Goal: Task Accomplishment & Management: Manage account settings

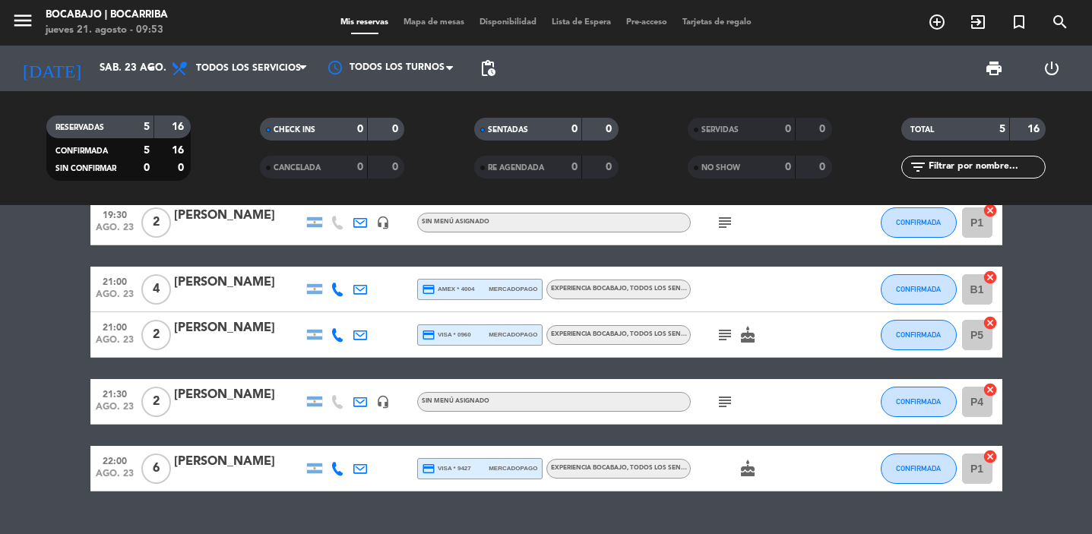
scroll to position [38, 0]
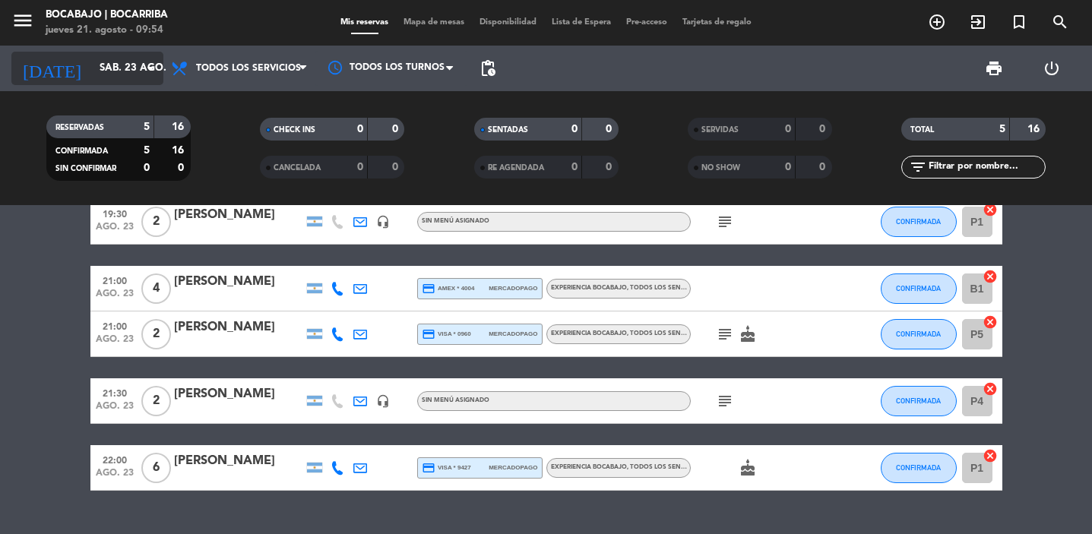
click at [108, 75] on input "sáb. 23 ago." at bounding box center [159, 68] width 134 height 27
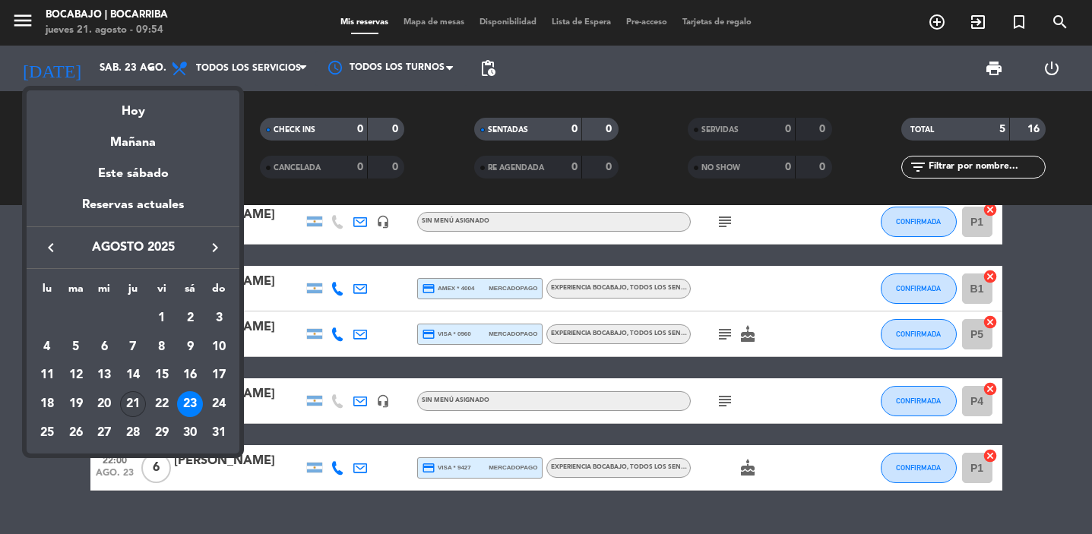
click at [129, 410] on div "21" at bounding box center [133, 404] width 26 height 26
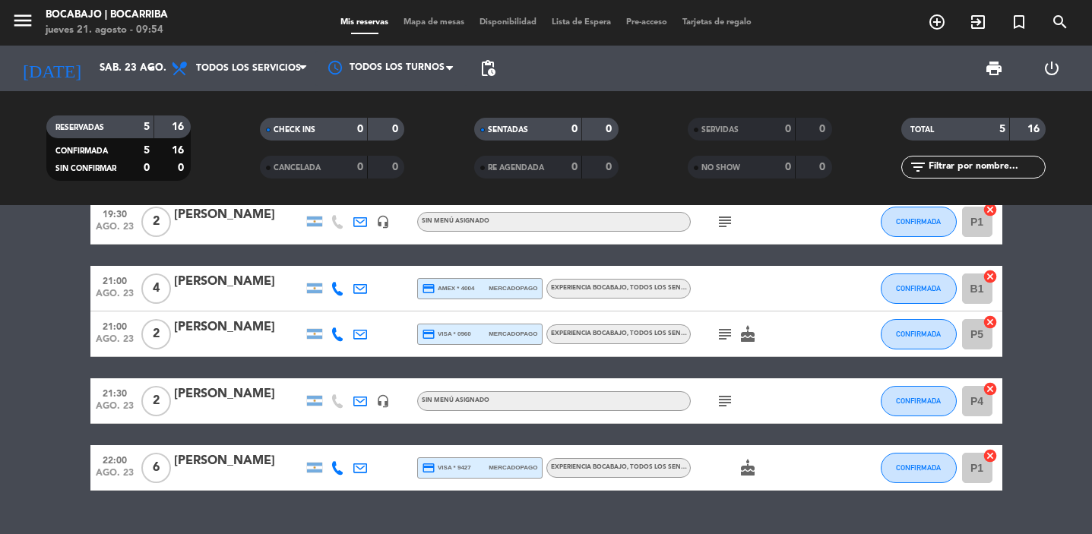
type input "jue. 21 ago."
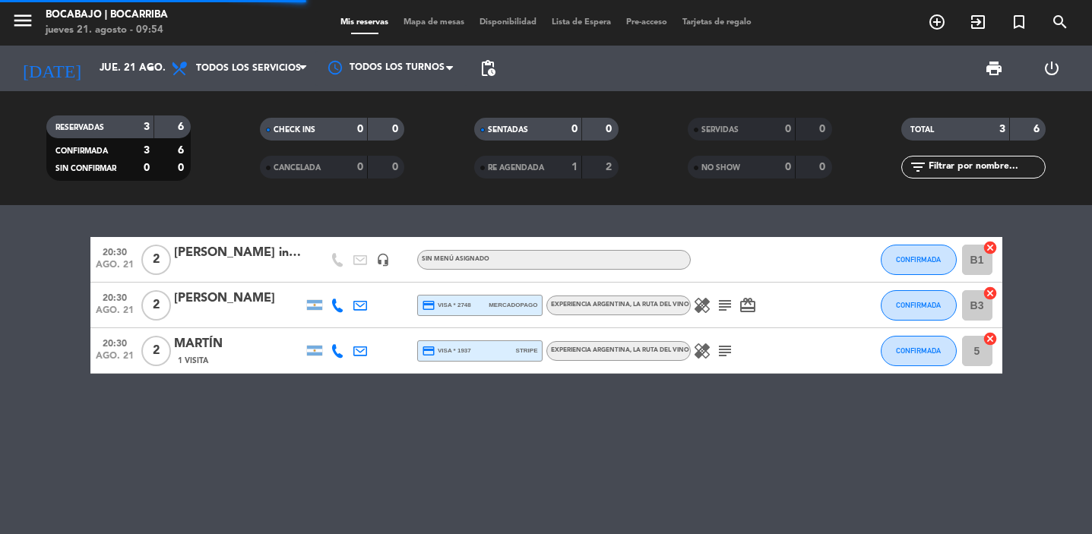
scroll to position [0, 0]
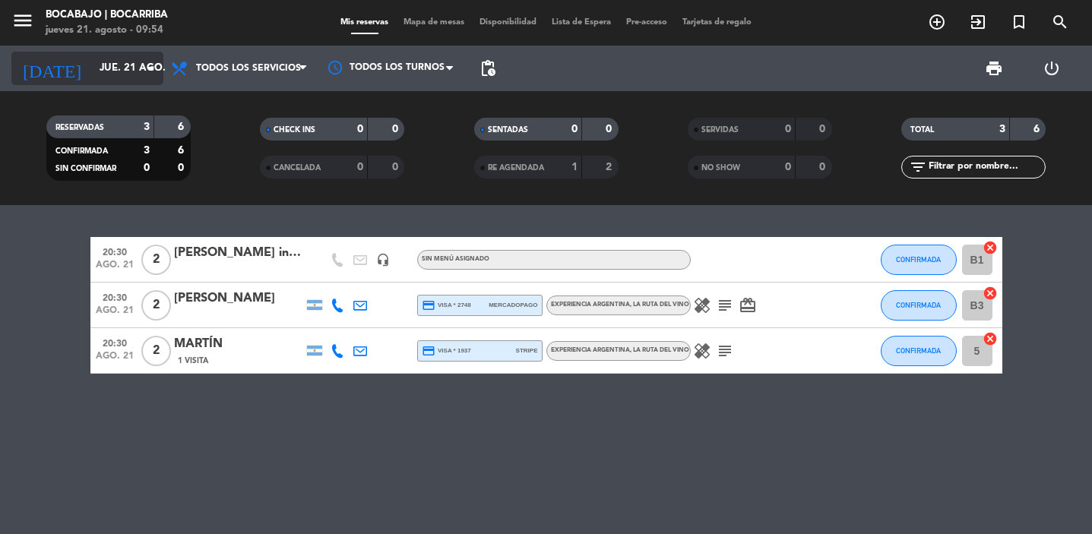
click at [109, 68] on input "jue. 21 ago." at bounding box center [159, 68] width 134 height 27
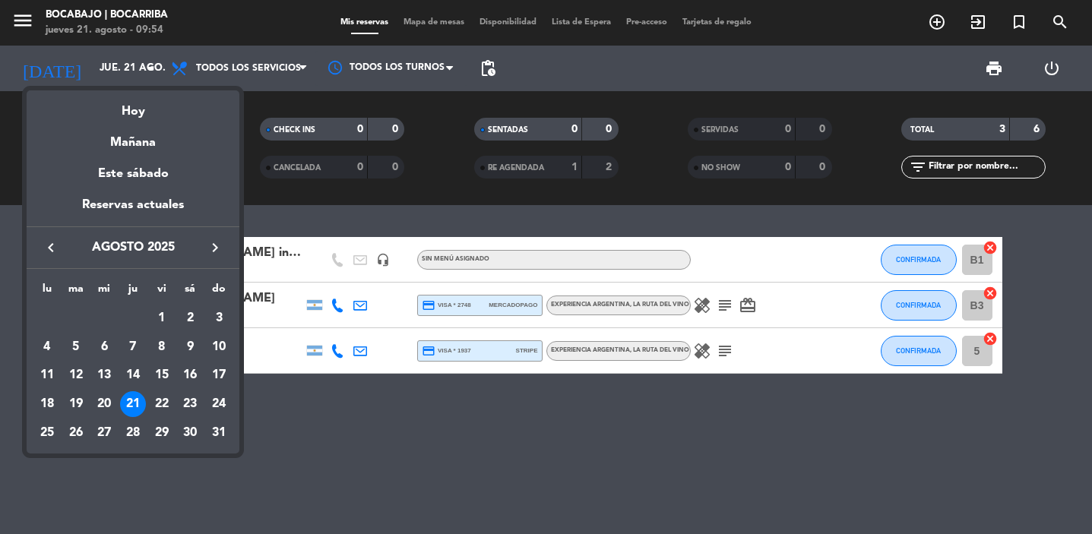
click at [365, 502] on div at bounding box center [546, 267] width 1092 height 534
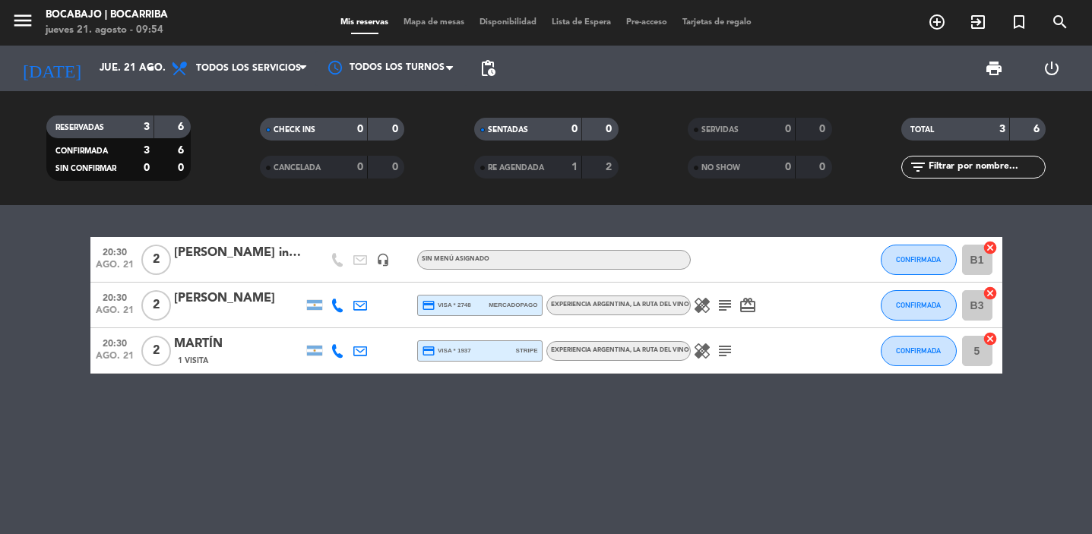
click at [217, 253] on div "[PERSON_NAME] invitado vegetarianos" at bounding box center [238, 253] width 129 height 20
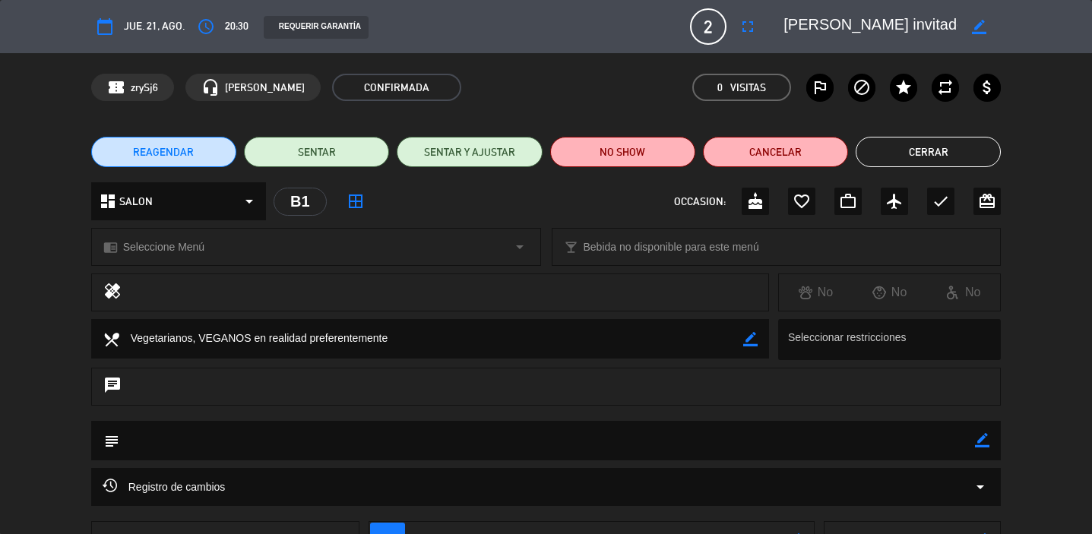
click at [973, 22] on icon "border_color" at bounding box center [979, 27] width 14 height 14
drag, startPoint x: 813, startPoint y: 24, endPoint x: 1066, endPoint y: 24, distance: 253.9
click at [1066, 24] on div "calendar_today jue. 21, ago. access_time 20:30 REQUERIR GARANTÍA 2 [PERSON_NAME…" at bounding box center [546, 26] width 1092 height 53
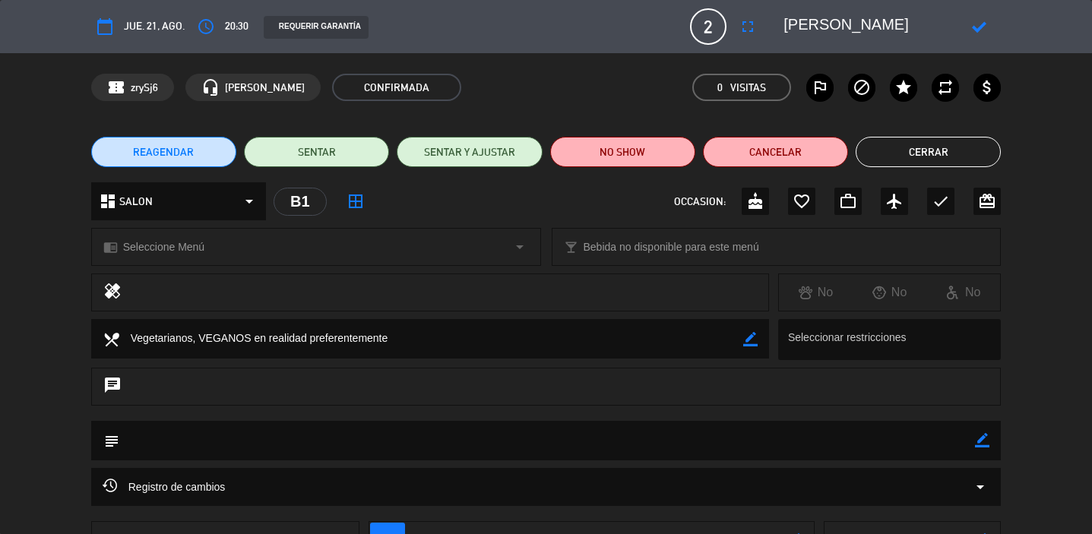
type textarea "[PERSON_NAME]"
click at [978, 30] on icon at bounding box center [979, 27] width 14 height 14
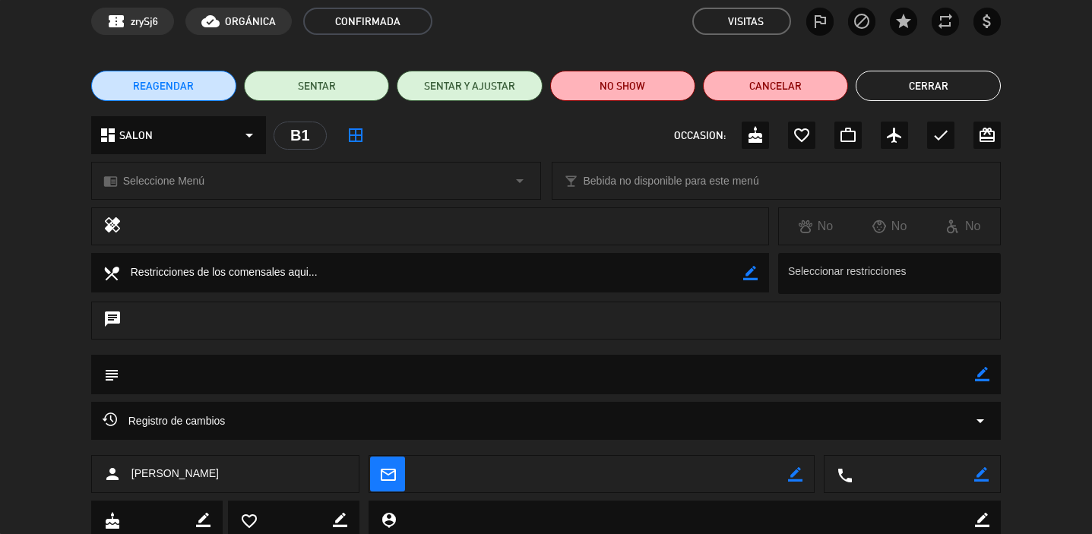
click at [993, 378] on div "subject border_color" at bounding box center [546, 375] width 911 height 40
click at [983, 373] on icon "border_color" at bounding box center [982, 374] width 14 height 14
type textarea "INVITADOS. 1 MENU VEGGIE"
click at [984, 381] on icon at bounding box center [982, 374] width 14 height 14
click at [926, 91] on button "Cerrar" at bounding box center [928, 86] width 145 height 30
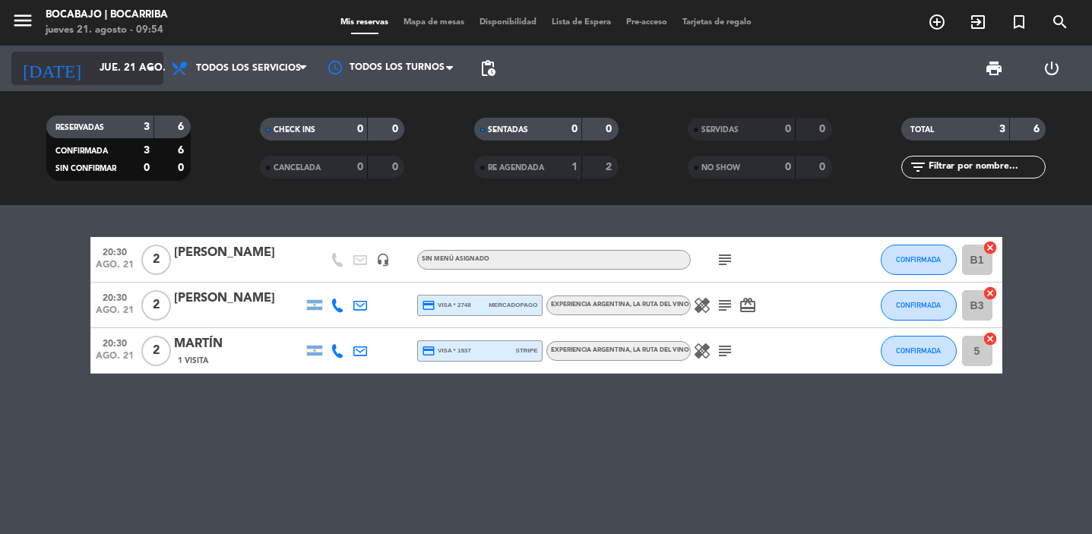
click at [135, 61] on input "jue. 21 ago." at bounding box center [159, 68] width 134 height 27
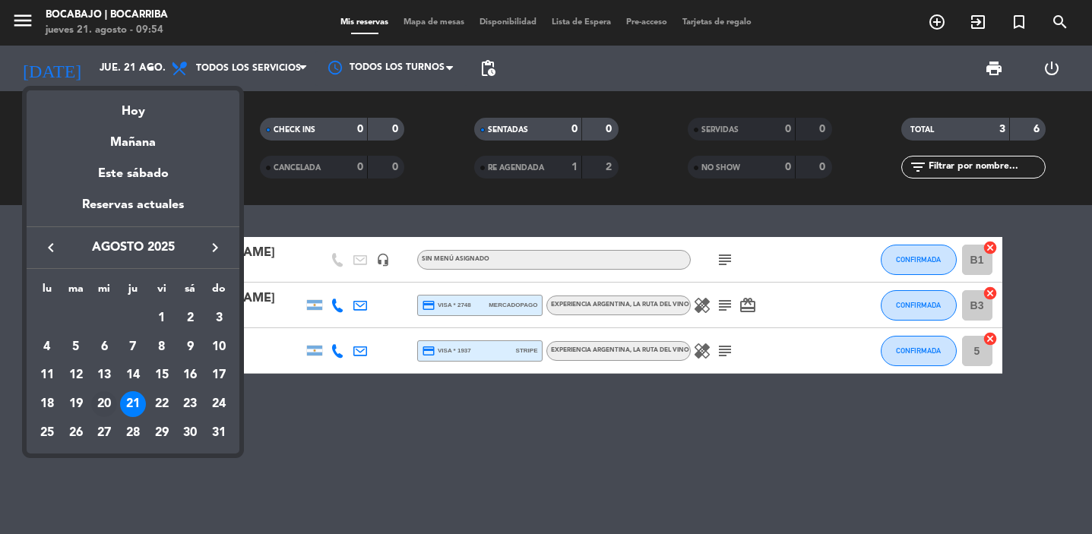
click at [106, 404] on div "20" at bounding box center [104, 404] width 26 height 26
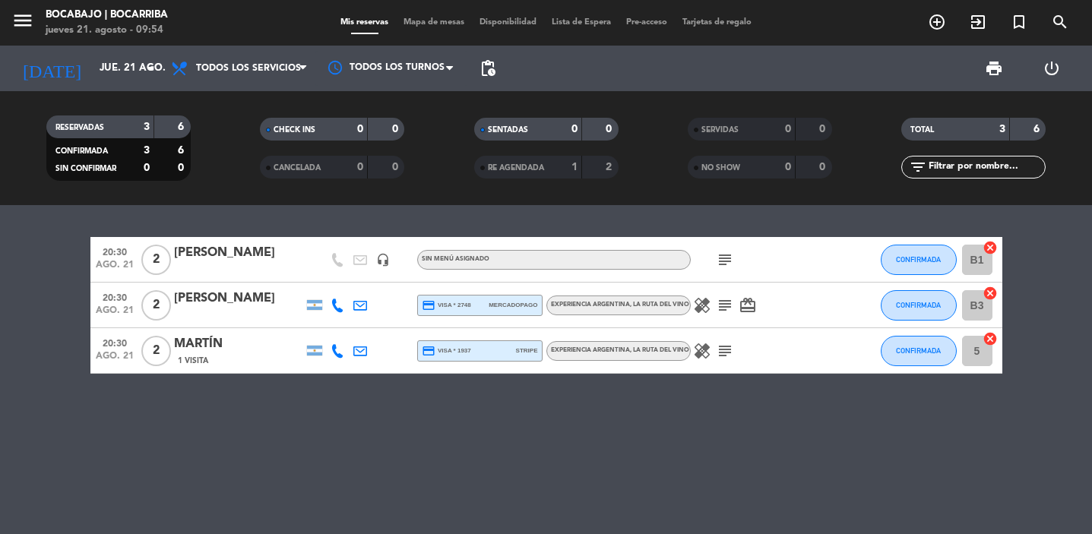
type input "mié. 20 ago."
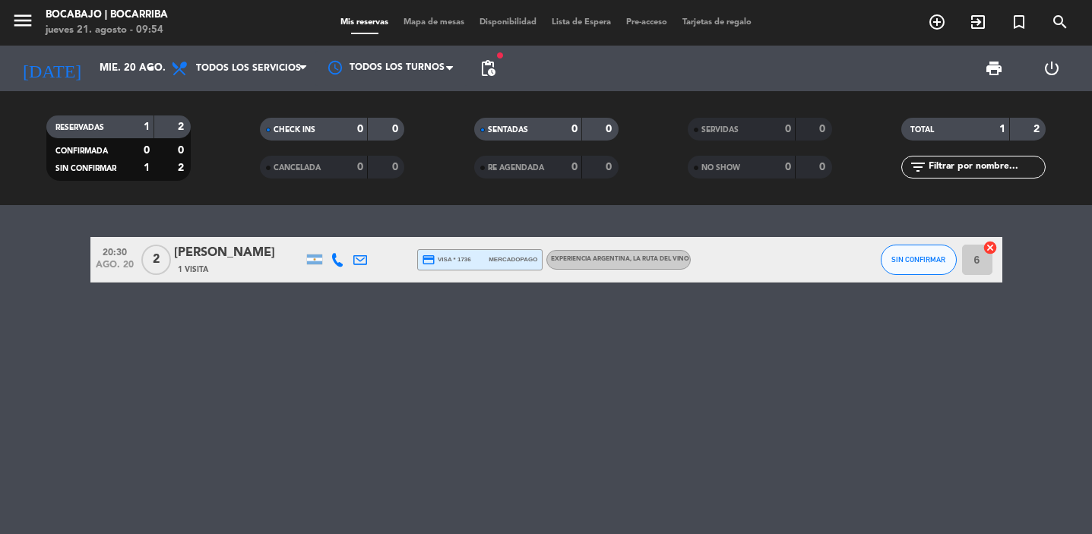
click at [213, 254] on div "[PERSON_NAME]" at bounding box center [238, 253] width 129 height 20
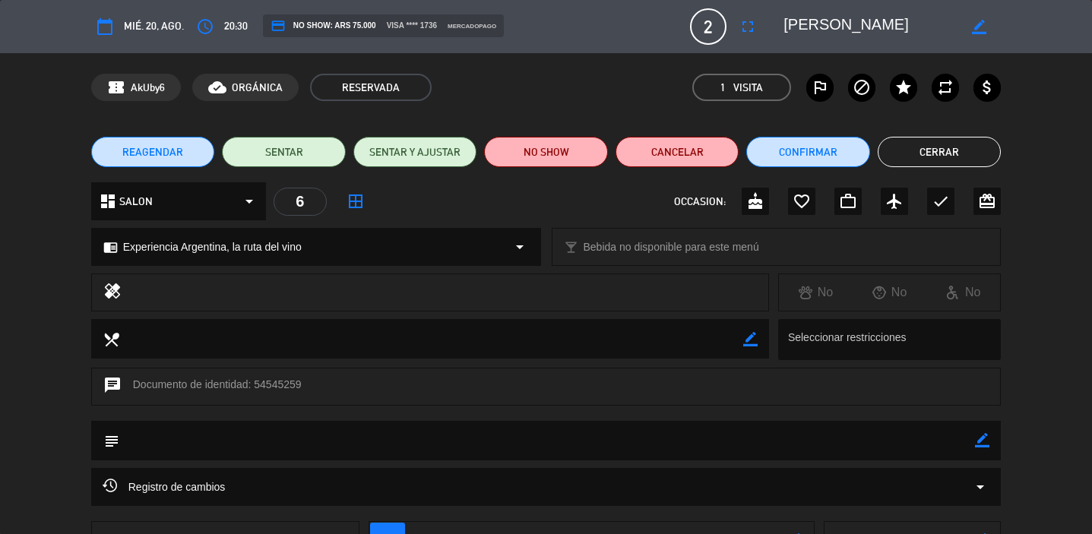
click at [129, 24] on span "mié. 20, ago." at bounding box center [154, 25] width 60 height 17
drag, startPoint x: 389, startPoint y: 94, endPoint x: 227, endPoint y: 145, distance: 169.7
click at [227, 145] on div "calendar_today mié. 20, ago. access_time 20:30 credit_card NO SHOW: ARS 75.000 …" at bounding box center [546, 267] width 1092 height 534
click at [166, 154] on span "REAGENDAR" at bounding box center [152, 152] width 61 height 16
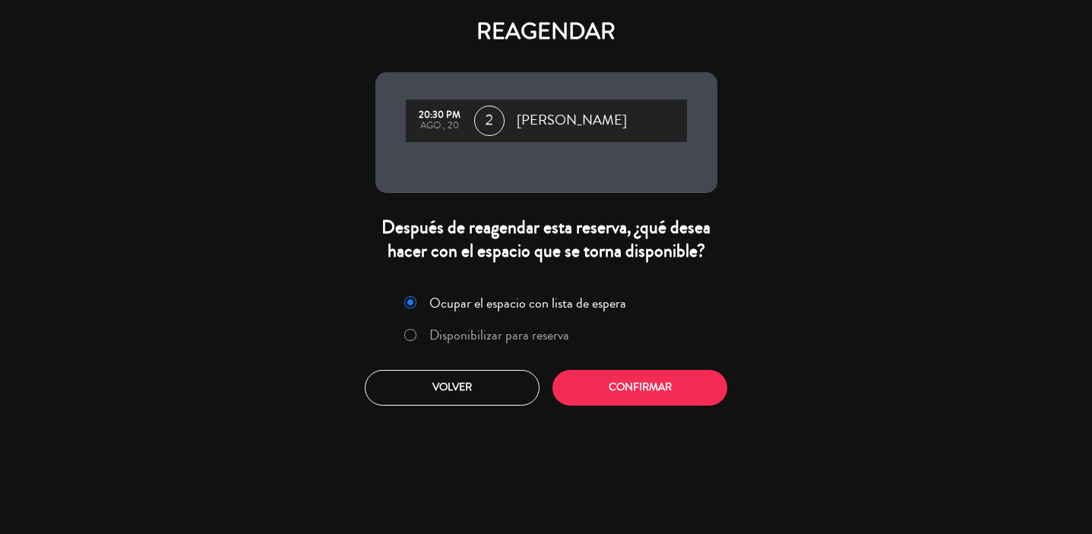
click at [499, 332] on label "Disponibilizar para reserva" at bounding box center [499, 335] width 140 height 14
click at [651, 388] on button "Confirmar" at bounding box center [640, 388] width 175 height 36
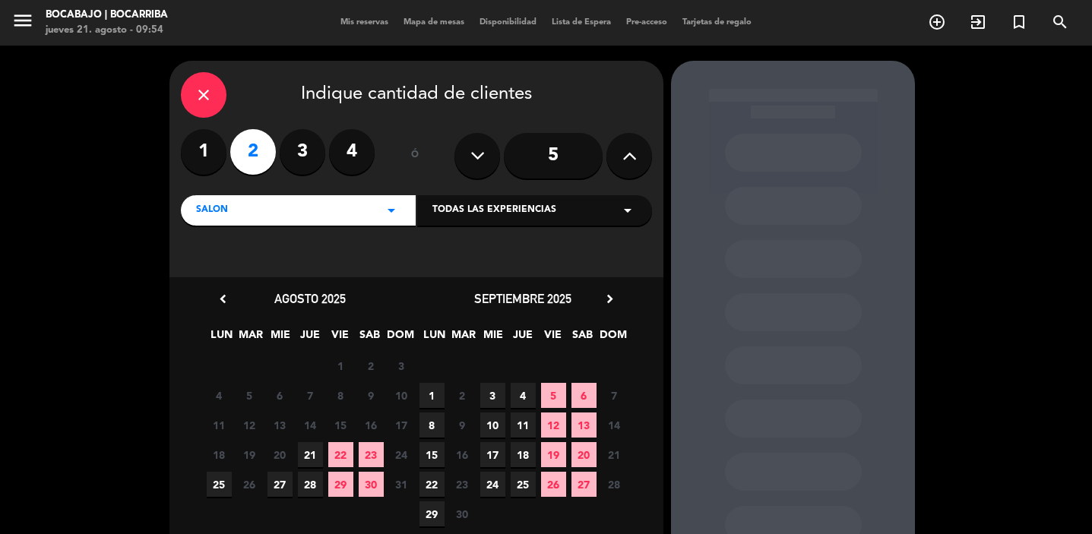
click at [309, 463] on span "21" at bounding box center [310, 454] width 25 height 25
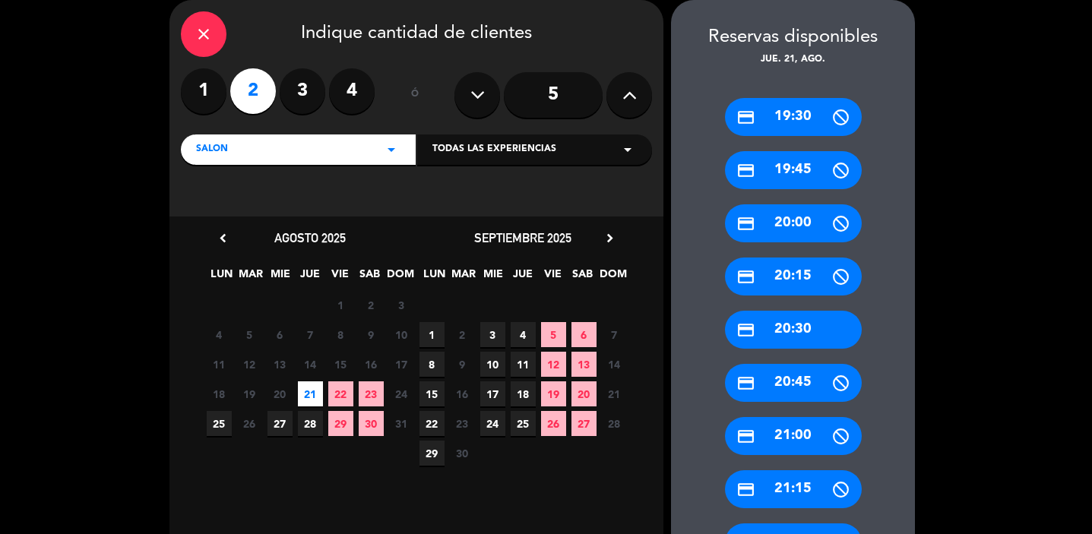
click at [811, 323] on div "credit_card 20:30" at bounding box center [793, 330] width 137 height 38
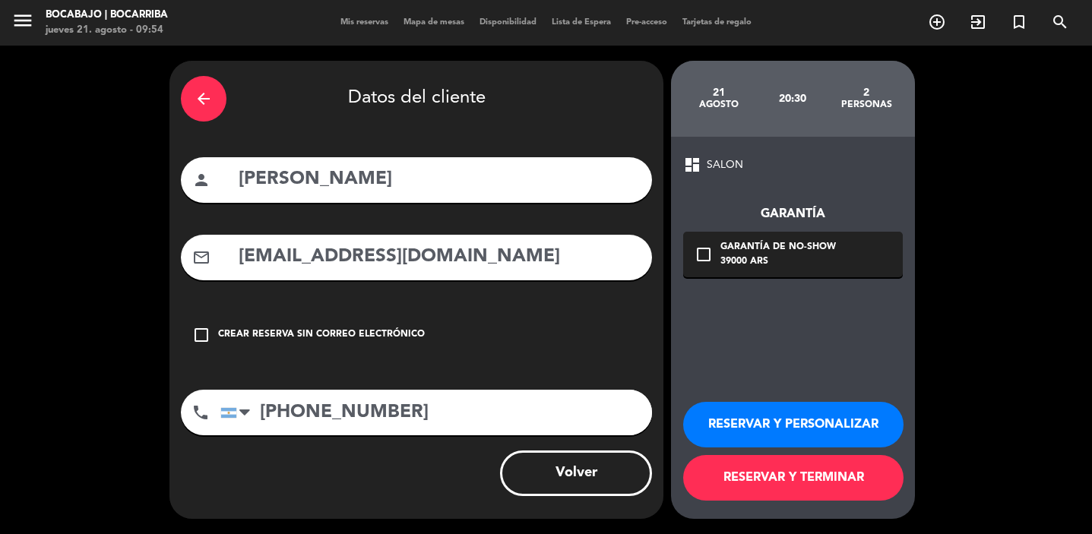
scroll to position [0, 0]
click at [797, 483] on button "RESERVAR Y TERMINAR" at bounding box center [793, 478] width 220 height 46
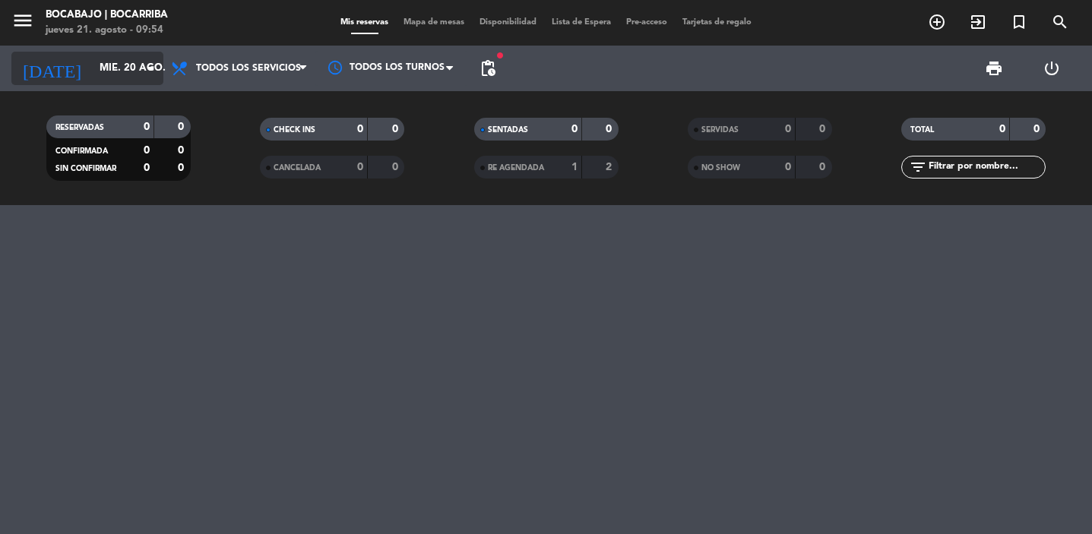
click at [125, 60] on input "mié. 20 ago." at bounding box center [159, 68] width 134 height 27
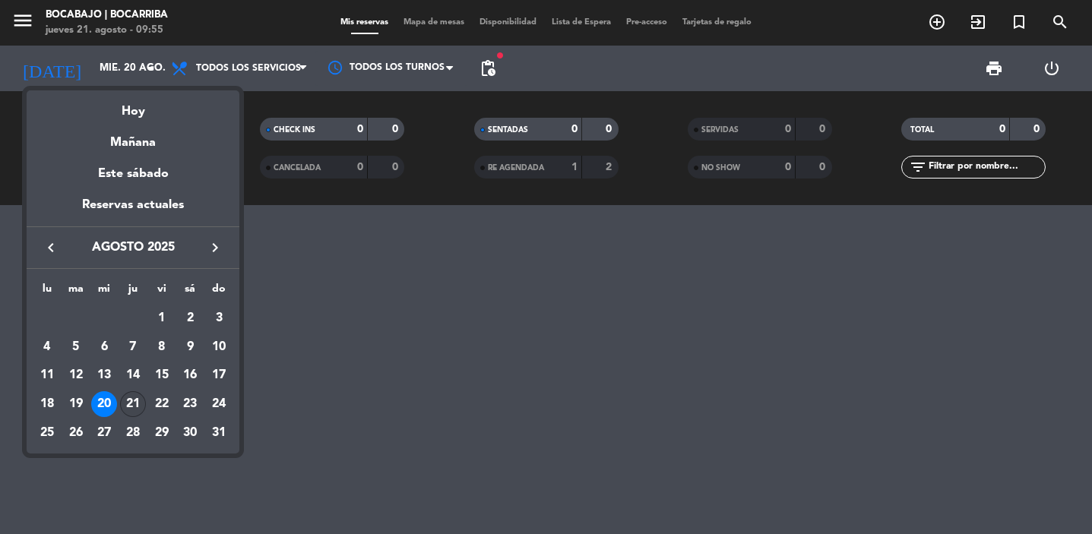
click at [132, 407] on div "21" at bounding box center [133, 404] width 26 height 26
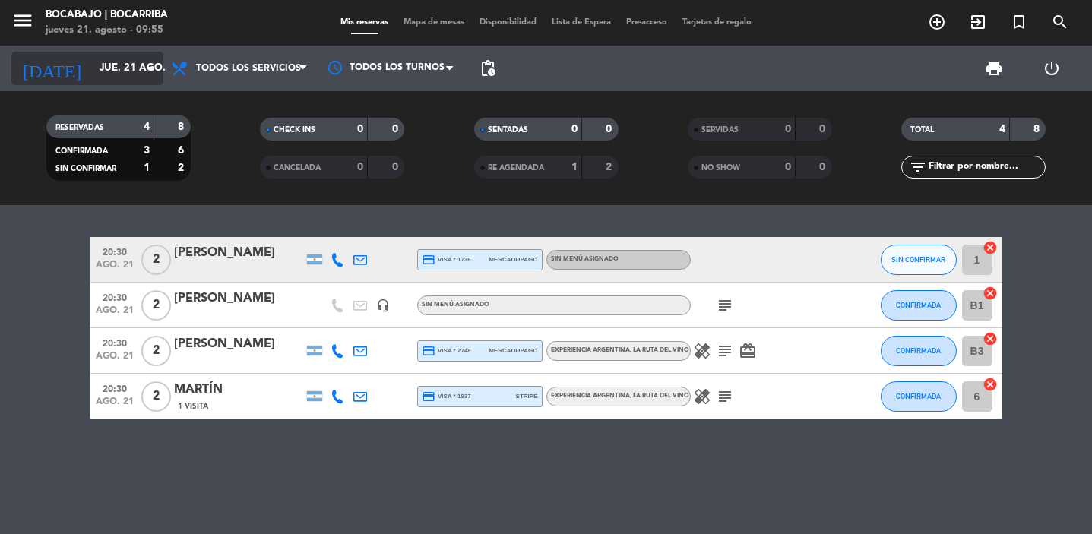
click at [92, 64] on input "jue. 21 ago." at bounding box center [159, 68] width 134 height 27
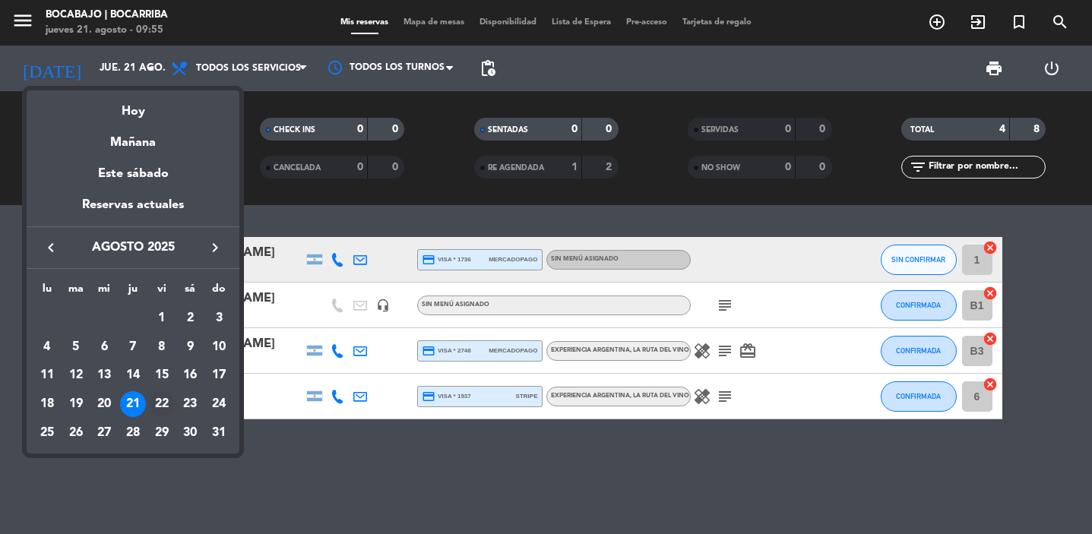
click at [158, 400] on div "22" at bounding box center [162, 404] width 26 height 26
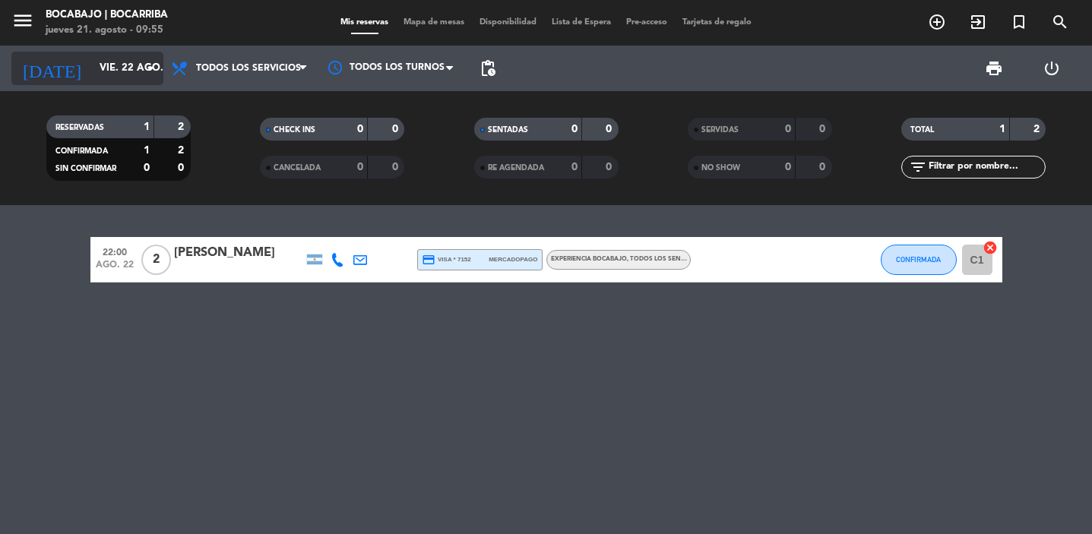
click at [118, 70] on input "vie. 22 ago." at bounding box center [159, 68] width 134 height 27
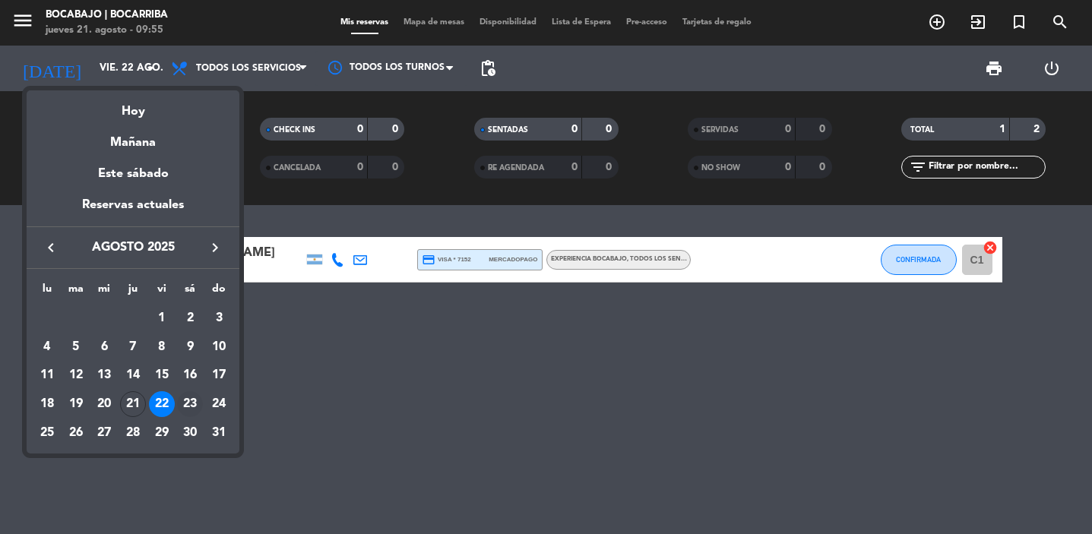
click at [195, 408] on div "23" at bounding box center [190, 404] width 26 height 26
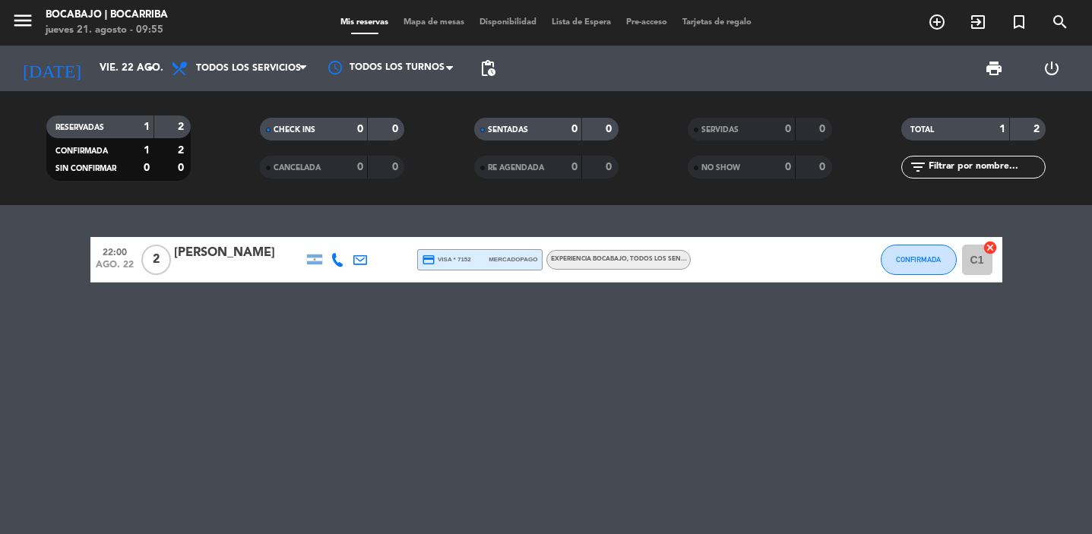
type input "sáb. 23 ago."
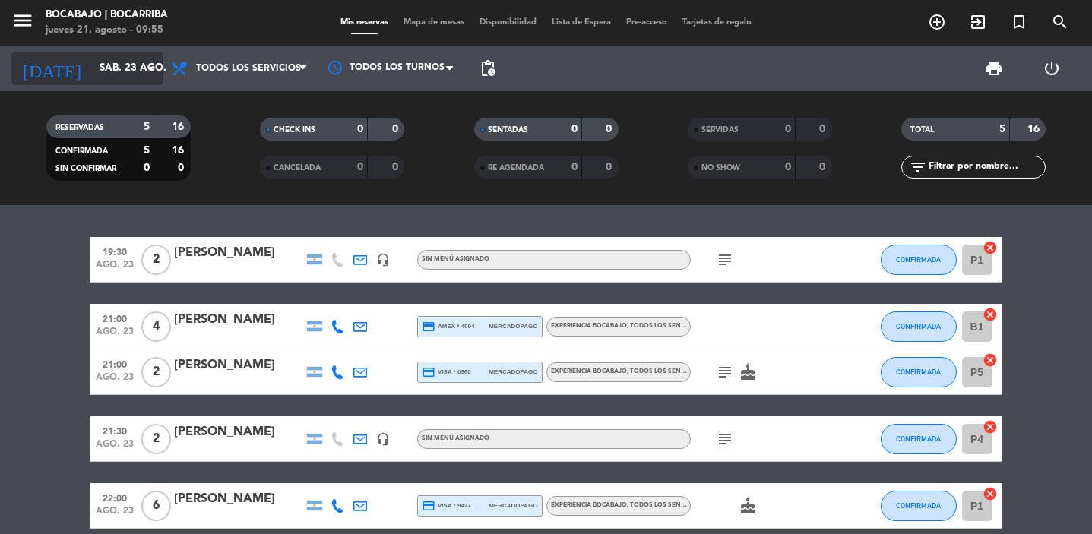
click at [92, 59] on input "sáb. 23 ago." at bounding box center [159, 68] width 134 height 27
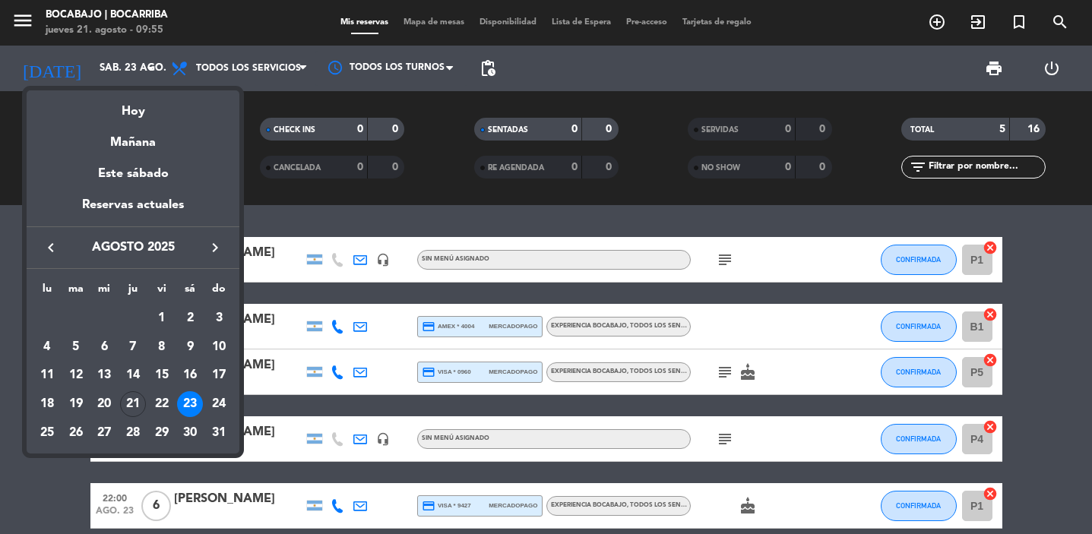
click at [43, 505] on div at bounding box center [546, 267] width 1092 height 534
